Goal: Task Accomplishment & Management: Manage account settings

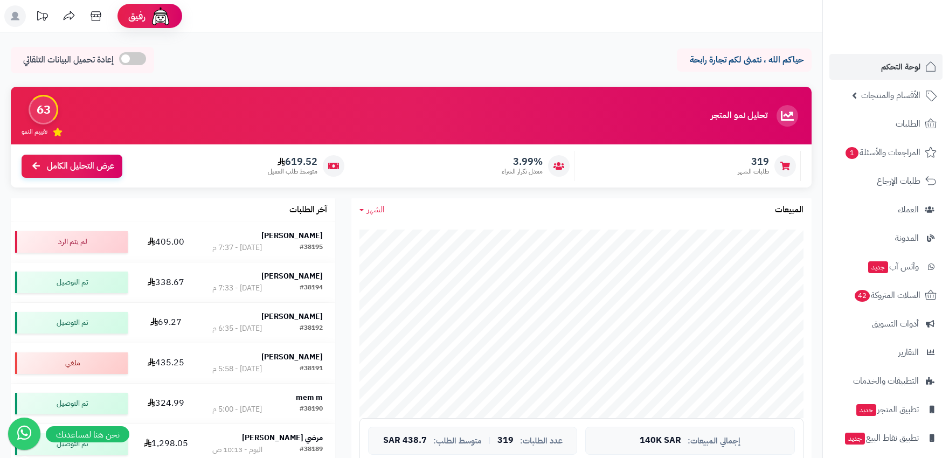
scroll to position [299, 0]
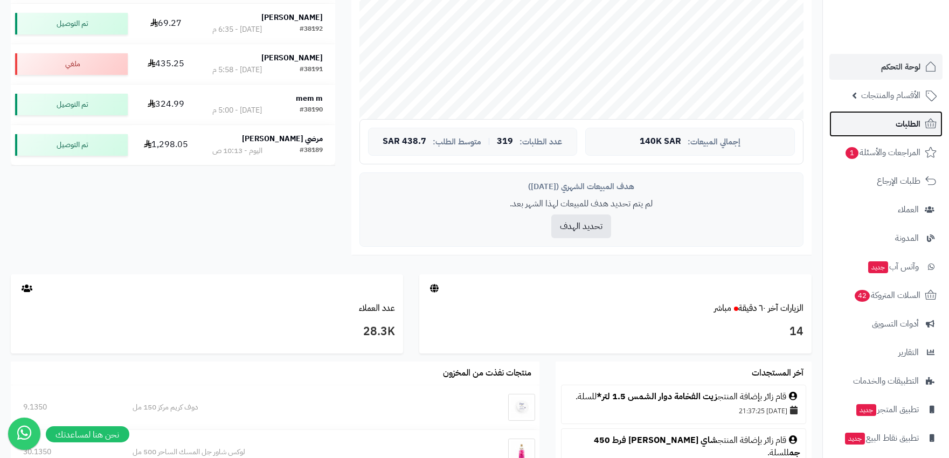
click at [903, 122] on span "الطلبات" at bounding box center [907, 123] width 25 height 15
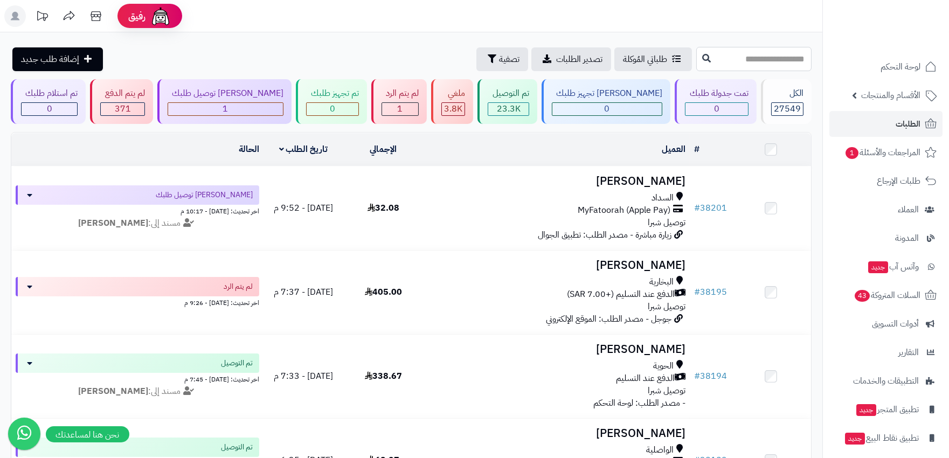
click at [723, 55] on input "text" at bounding box center [753, 59] width 115 height 24
type input "*****"
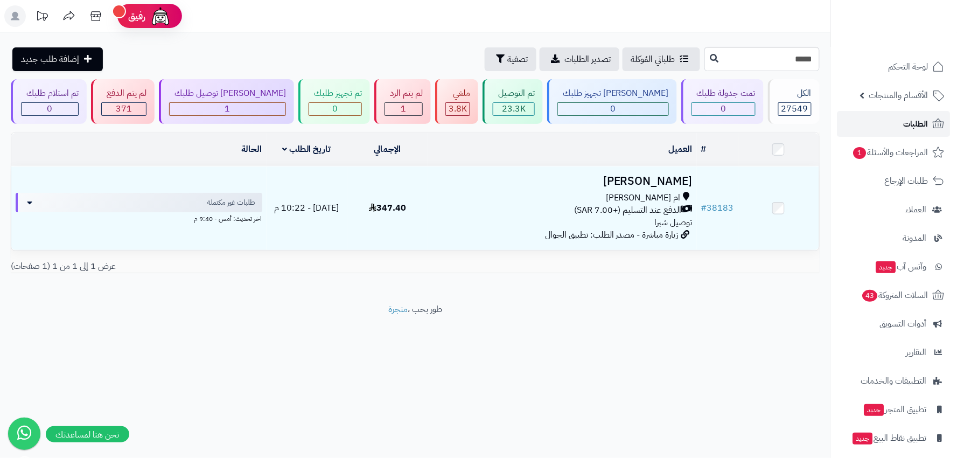
click at [943, 124] on icon at bounding box center [938, 123] width 13 height 13
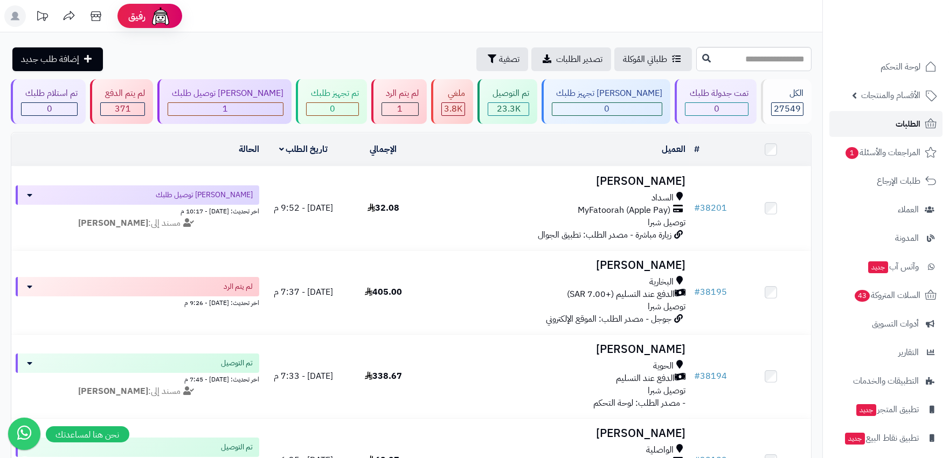
click at [913, 122] on span "الطلبات" at bounding box center [907, 123] width 25 height 15
click at [15, 13] on icon at bounding box center [15, 16] width 9 height 9
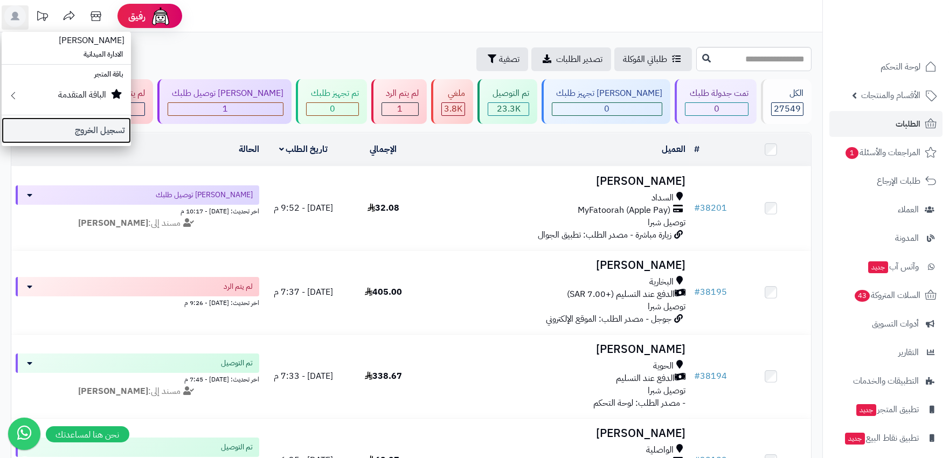
click at [85, 129] on link "تسجيل الخروج" at bounding box center [66, 130] width 129 height 26
